Goal: Information Seeking & Learning: Check status

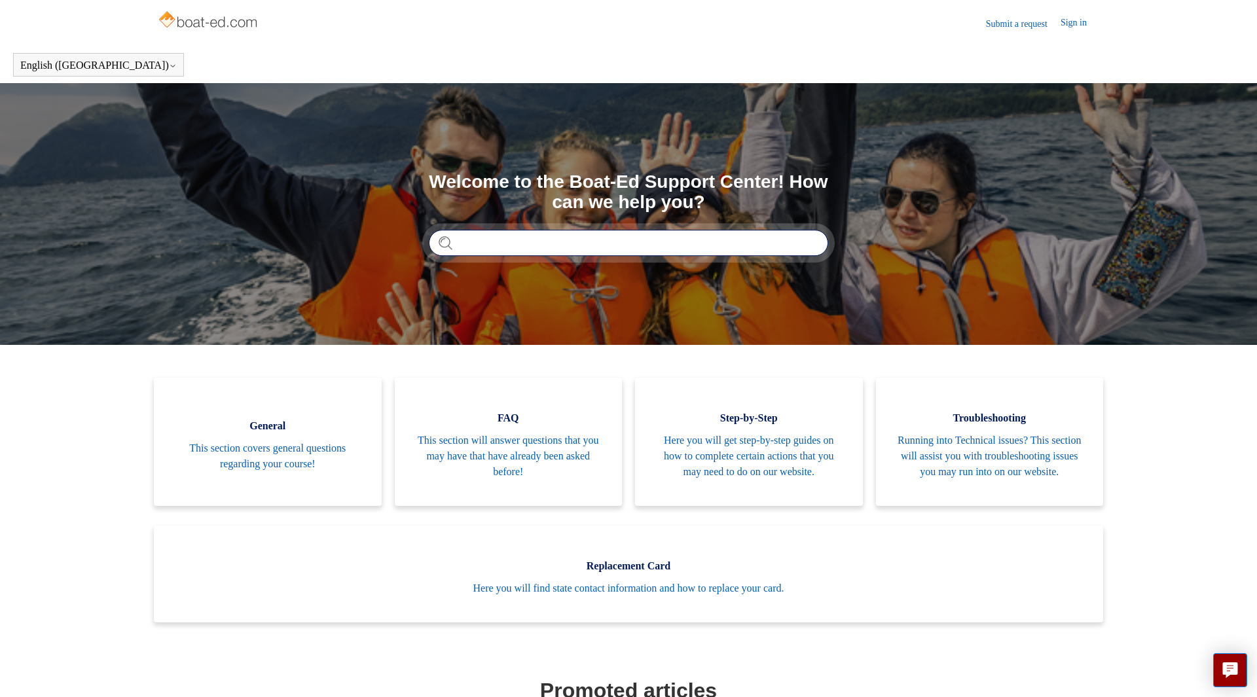
click at [502, 239] on input "Search" at bounding box center [628, 243] width 399 height 26
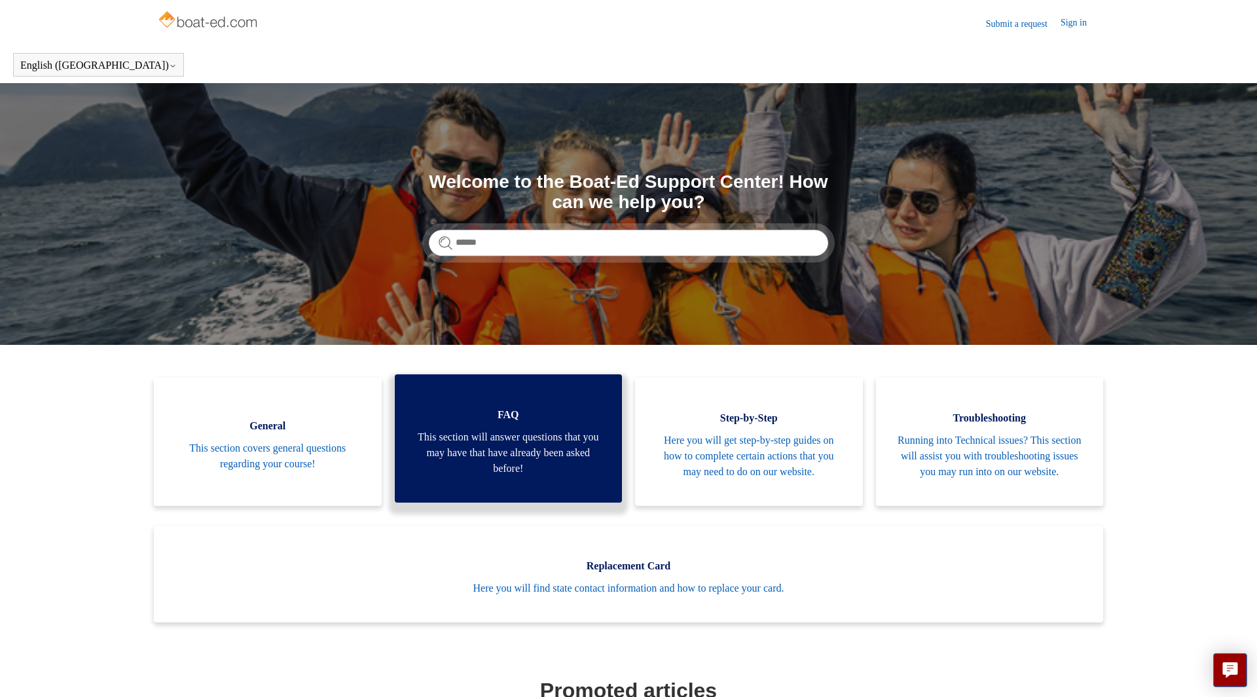
click at [557, 446] on span "This section will answer questions that you may have that have already been ask…" at bounding box center [508, 452] width 188 height 47
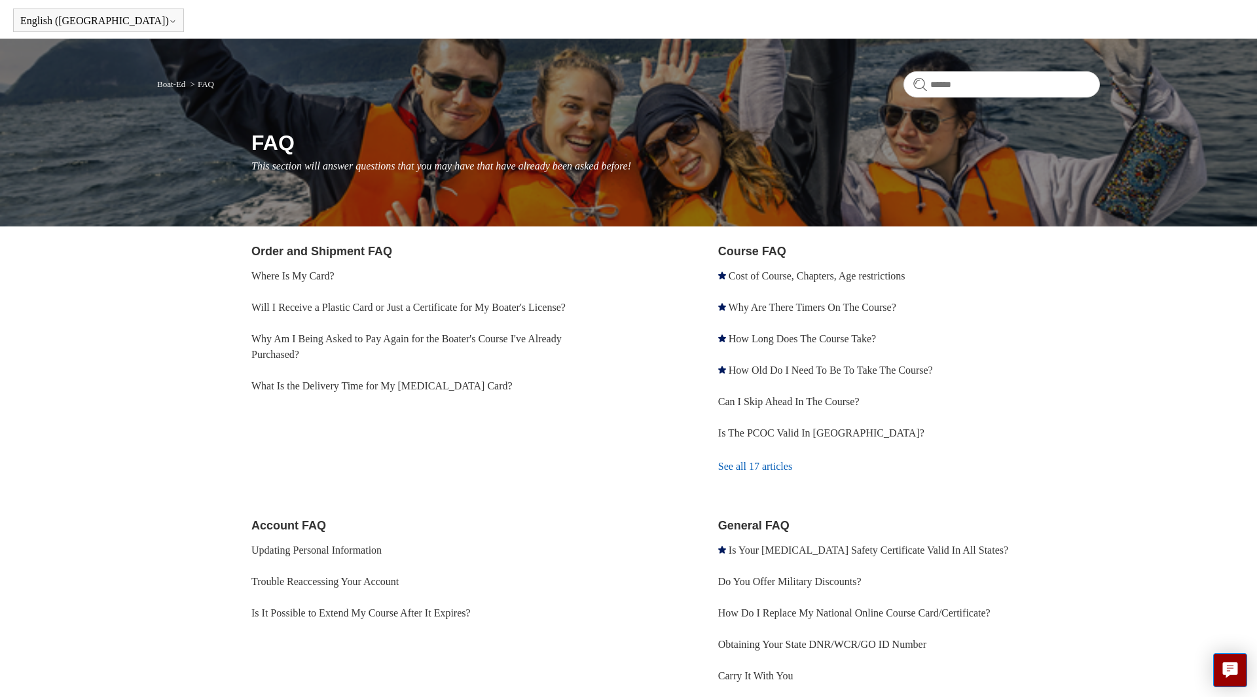
scroll to position [44, 0]
click at [286, 277] on link "Where Is My Card?" at bounding box center [292, 276] width 83 height 11
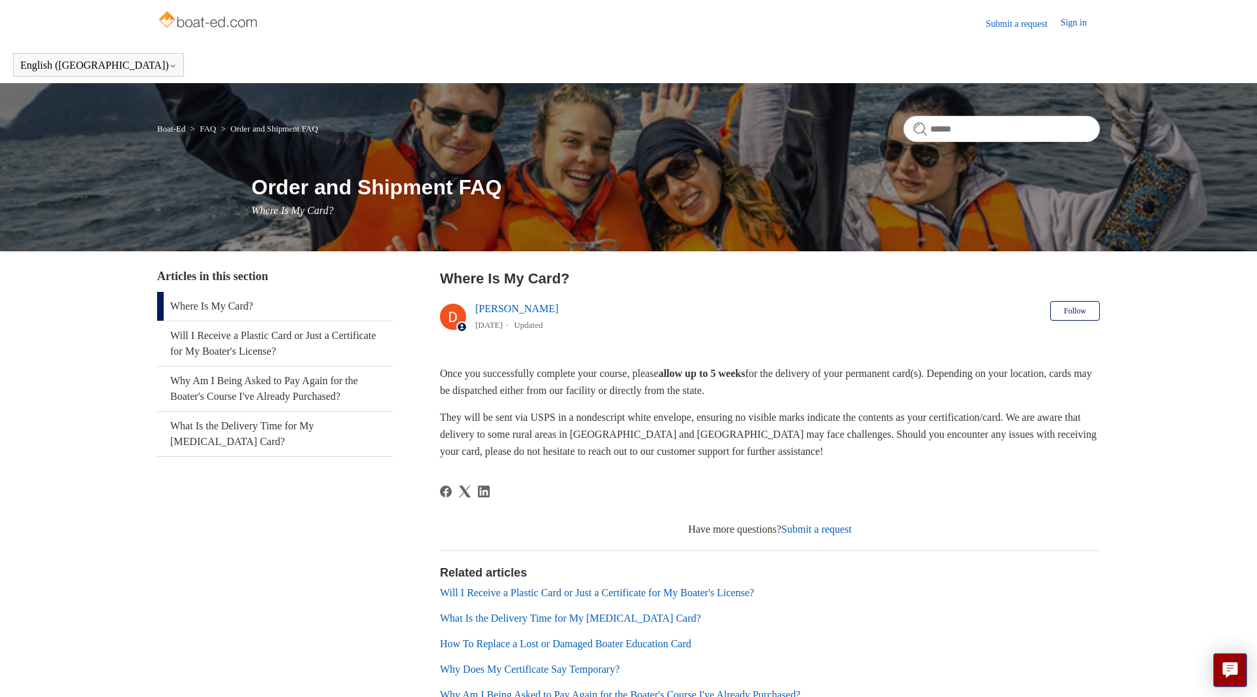
click at [813, 528] on link "Submit a request" at bounding box center [816, 529] width 71 height 11
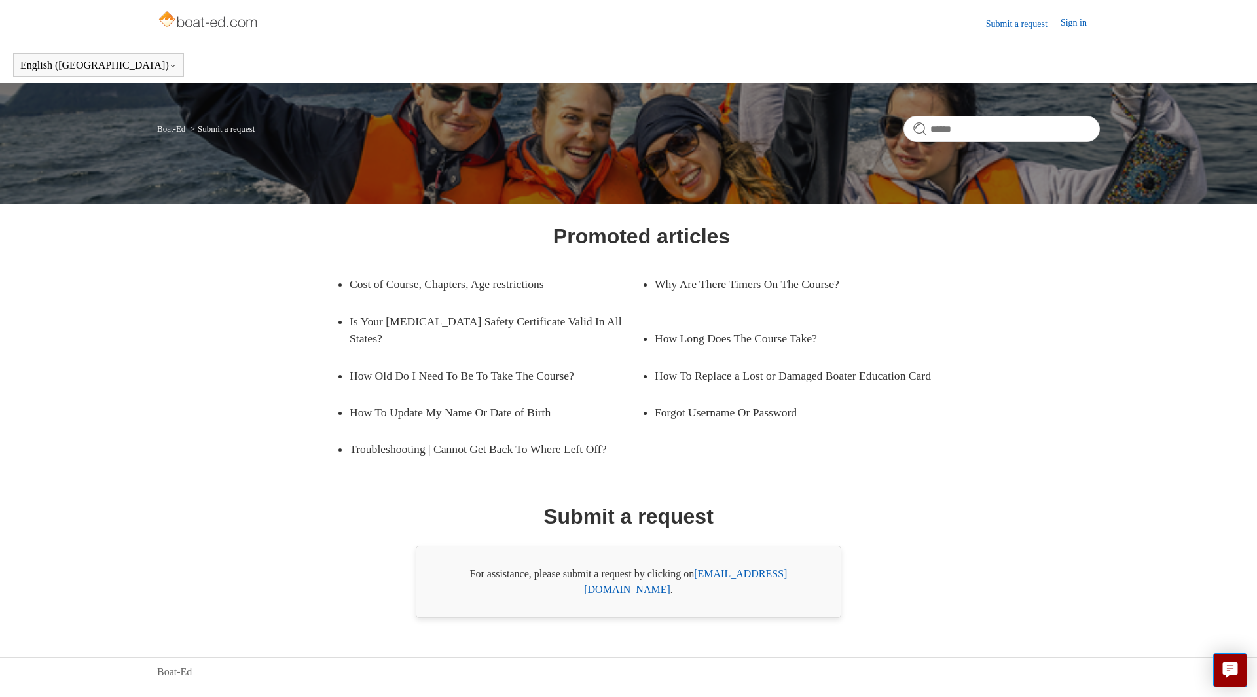
click at [759, 575] on link "[EMAIL_ADDRESS][DOMAIN_NAME]" at bounding box center [685, 581] width 203 height 27
